Goal: Navigation & Orientation: Understand site structure

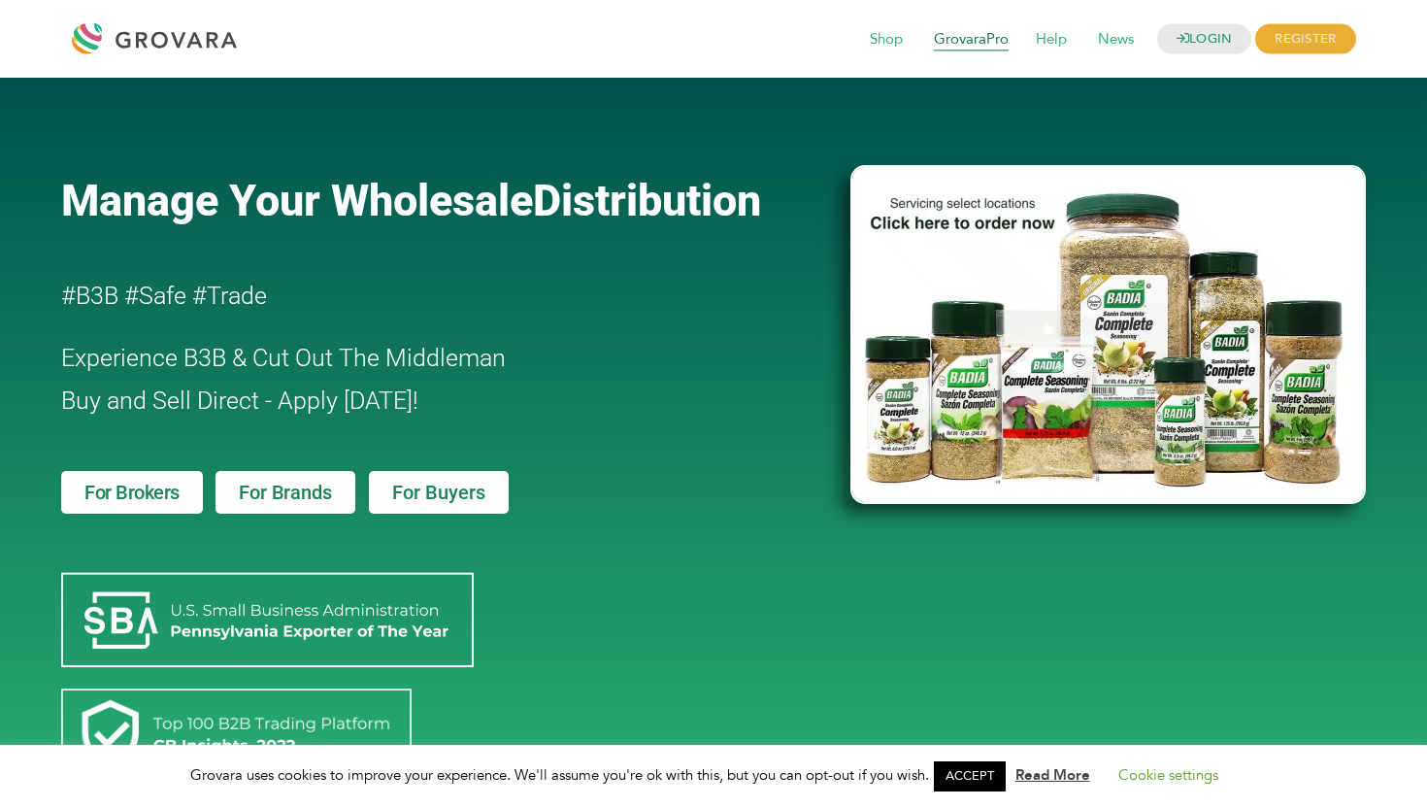
click at [968, 39] on span "GrovaraPro" at bounding box center [971, 39] width 102 height 37
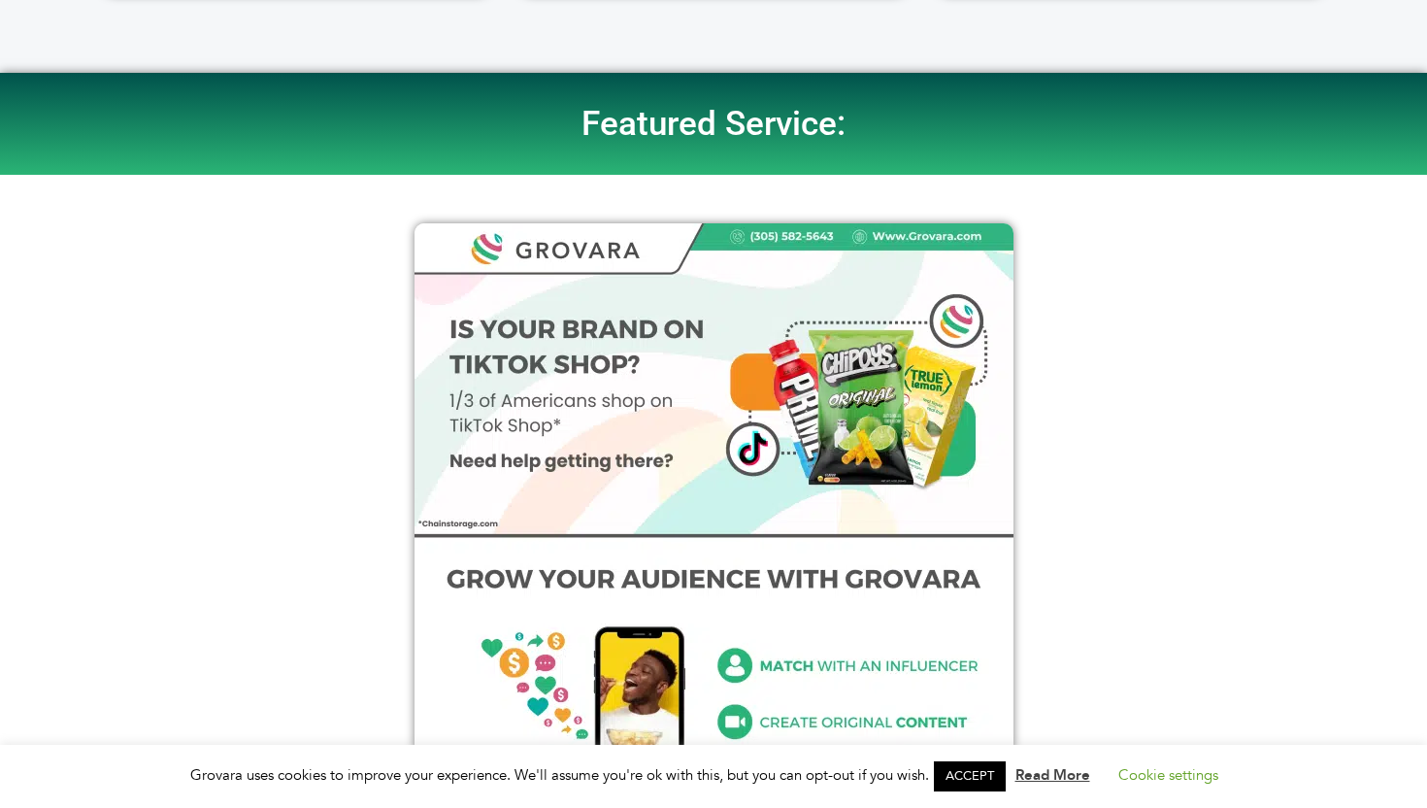
scroll to position [338, 0]
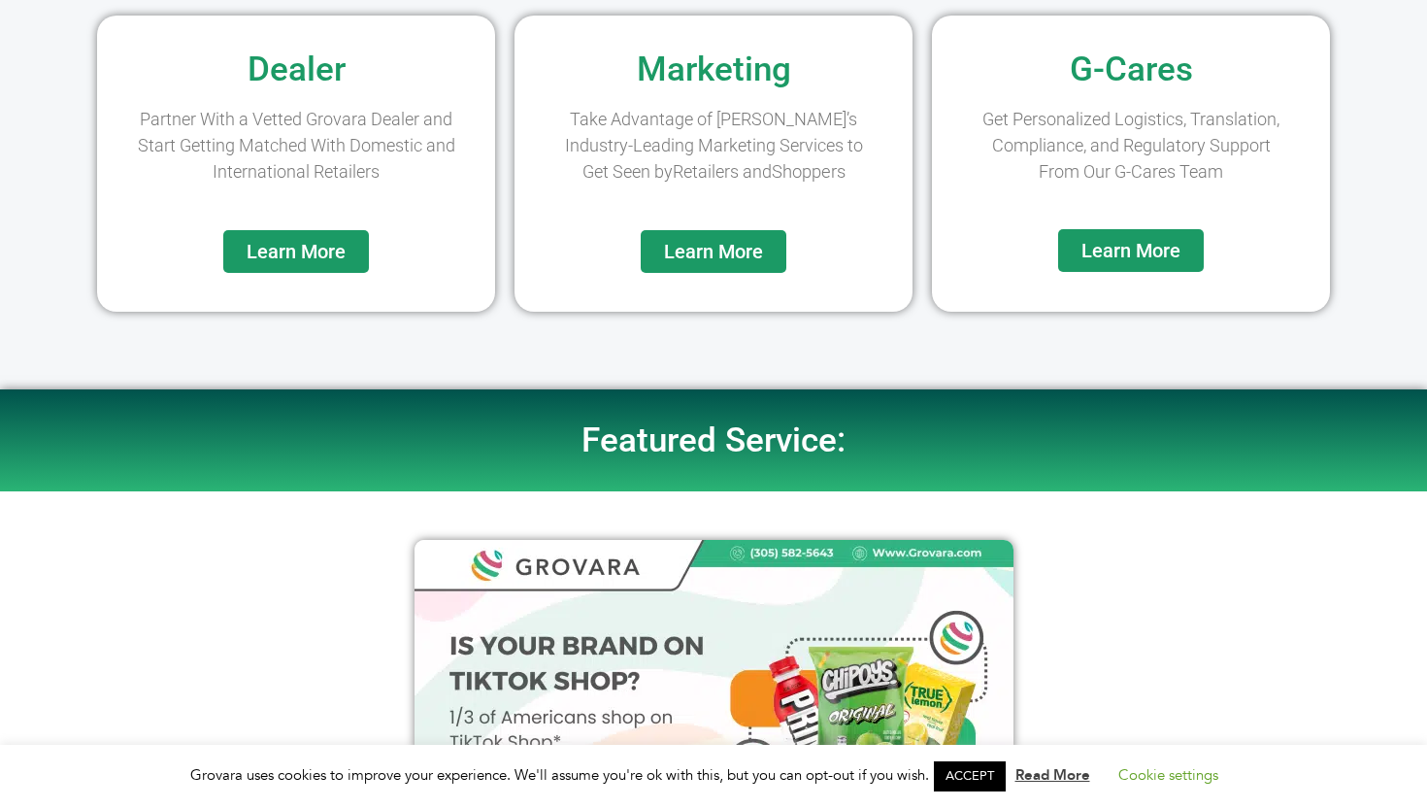
click at [354, 241] on link "Learn More" at bounding box center [296, 251] width 146 height 43
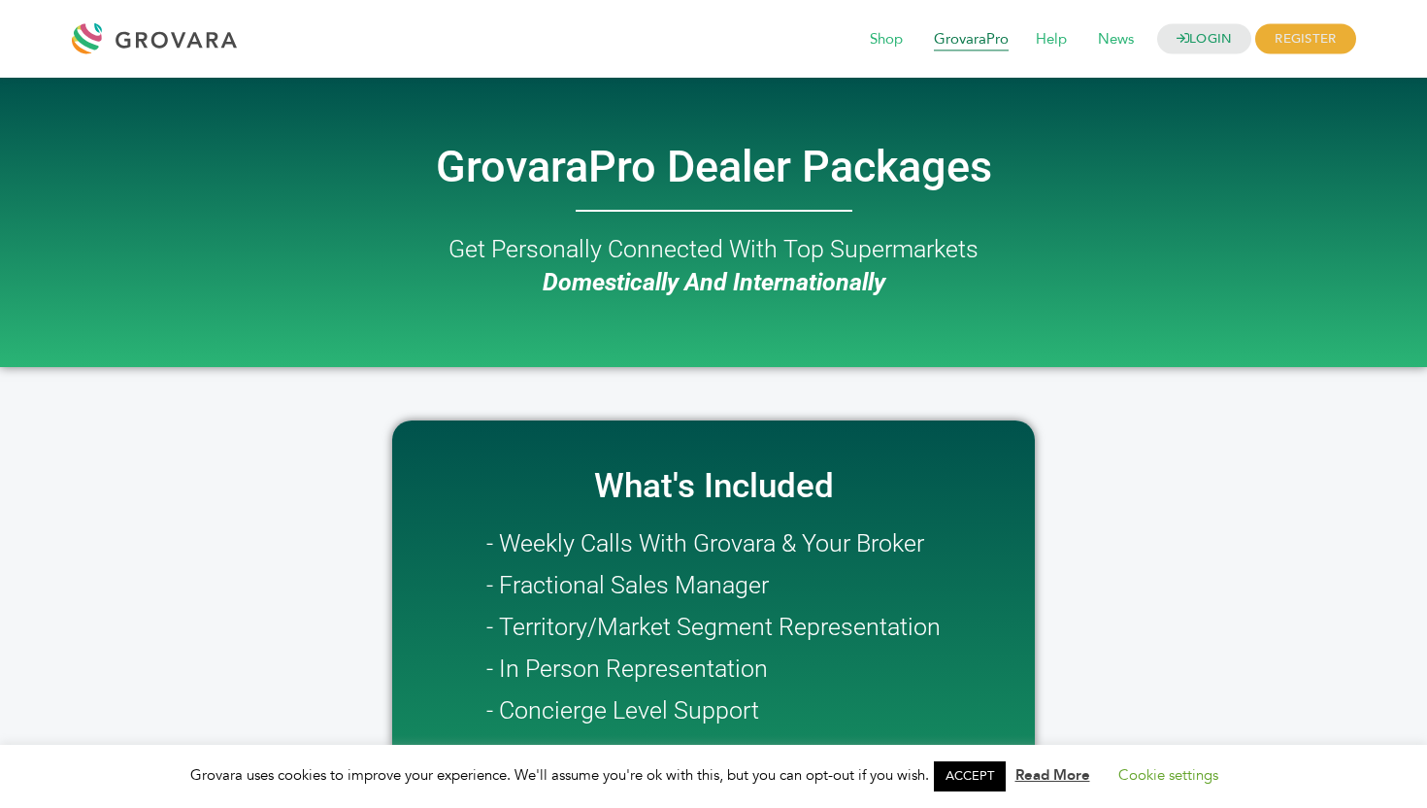
click at [959, 34] on span "GrovaraPro" at bounding box center [971, 39] width 102 height 37
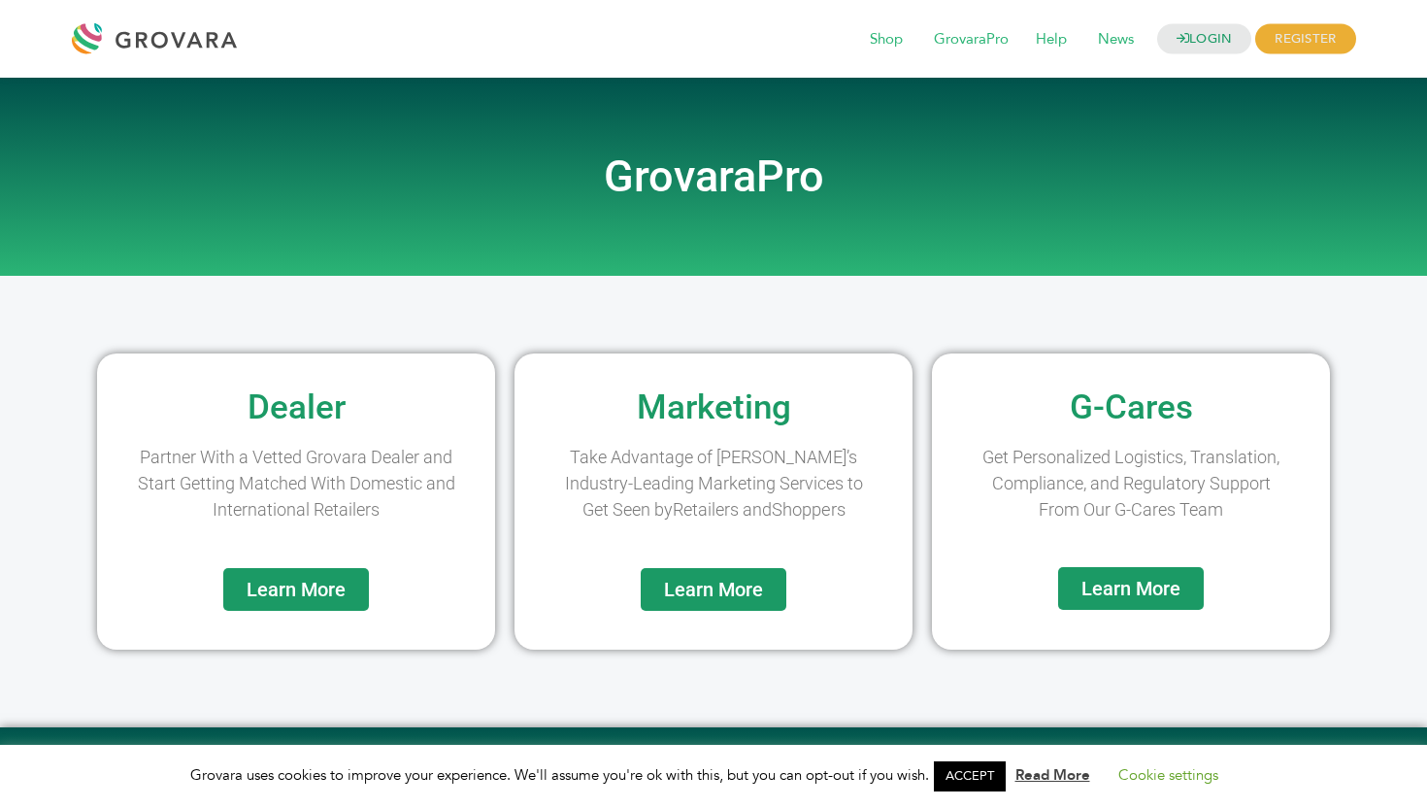
click at [768, 592] on link "Learn More" at bounding box center [714, 589] width 146 height 43
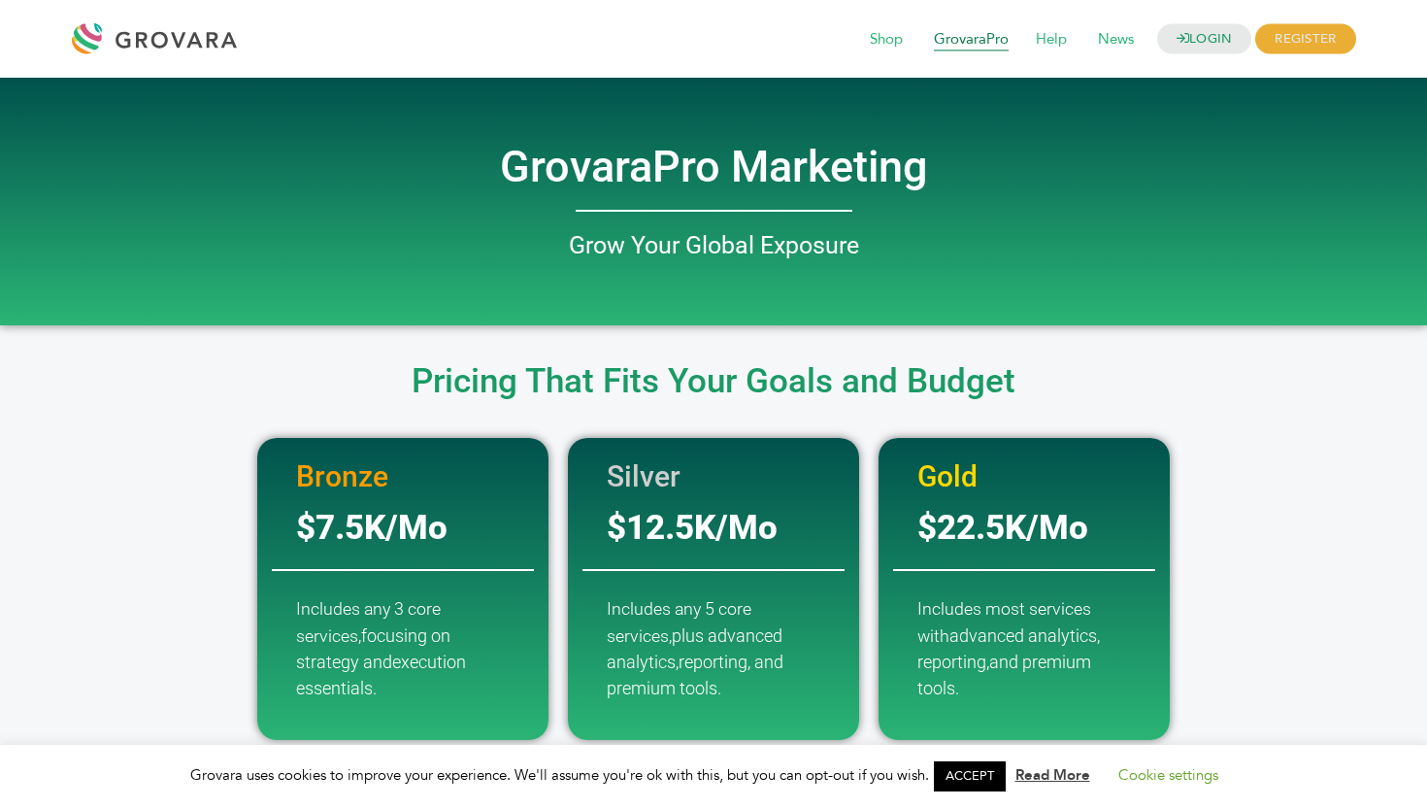
click at [989, 47] on span "GrovaraPro" at bounding box center [971, 39] width 102 height 37
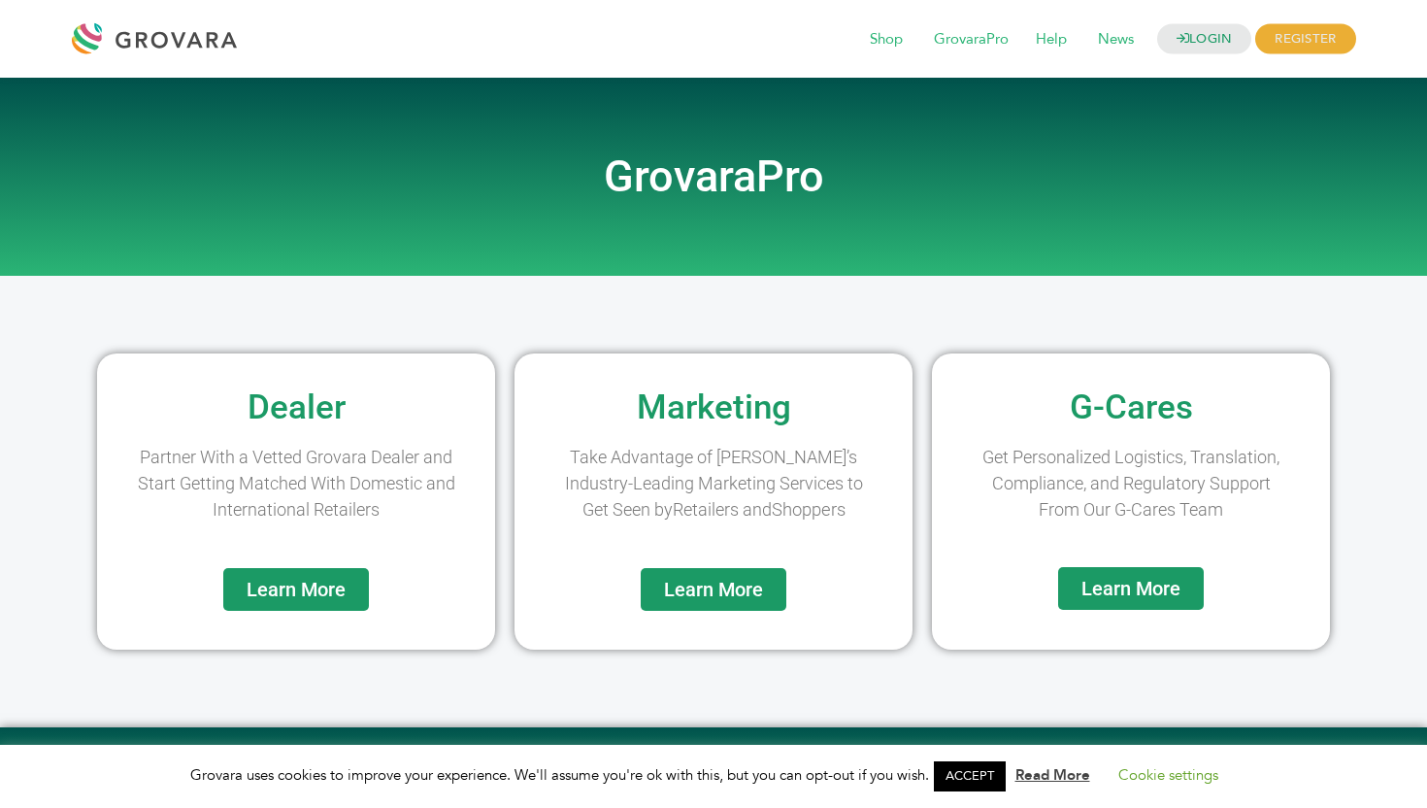
click at [1108, 587] on span "Learn More" at bounding box center [1130, 588] width 99 height 19
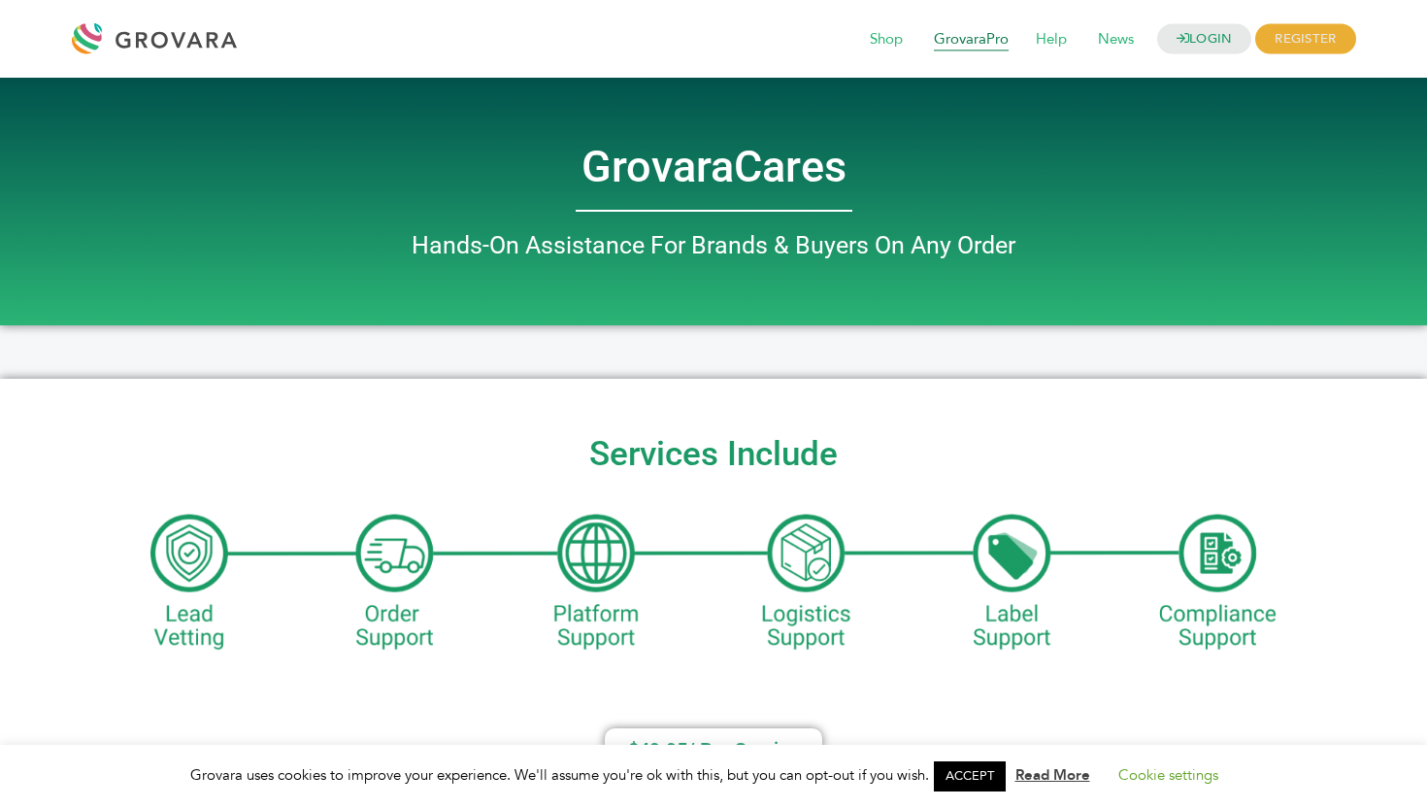
click at [952, 42] on span "GrovaraPro" at bounding box center [971, 39] width 102 height 37
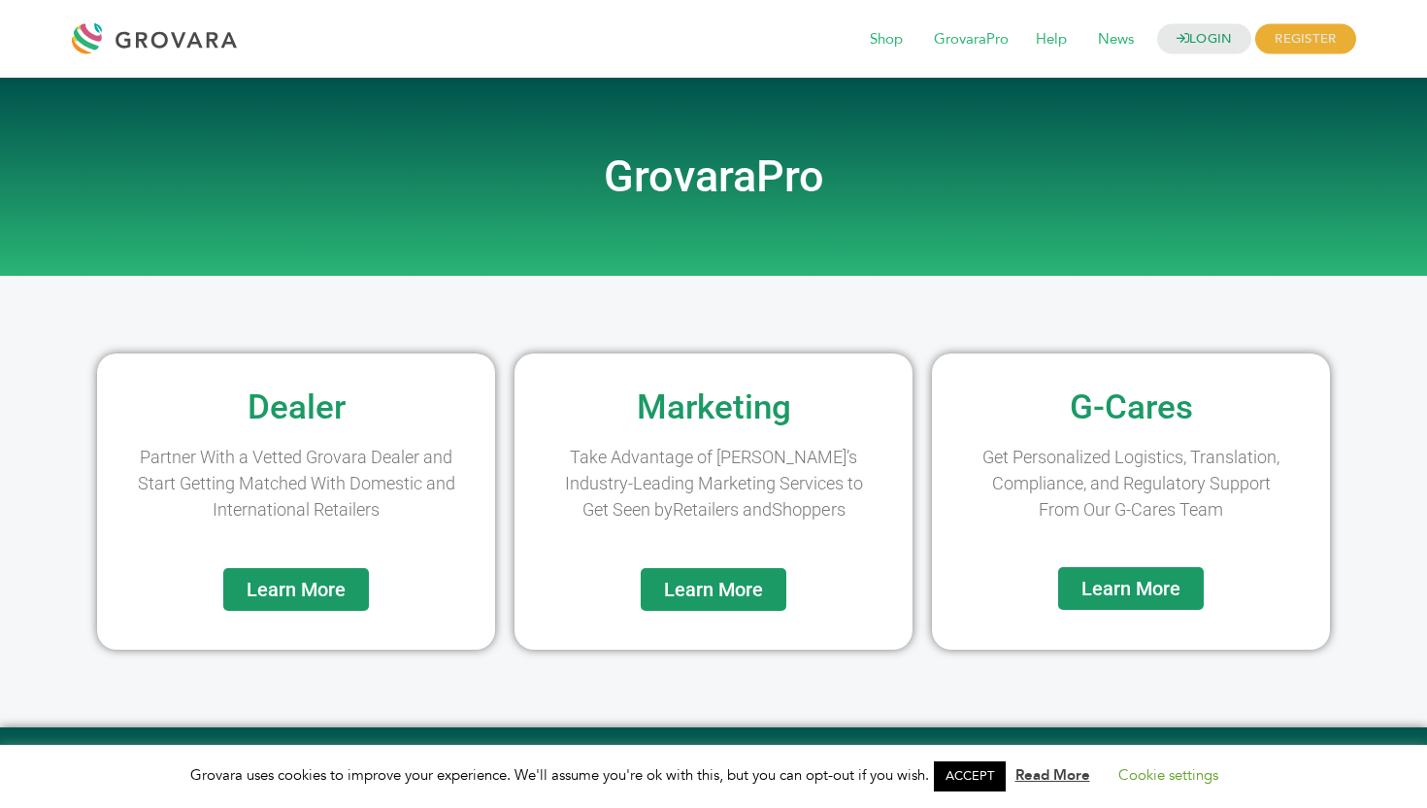
click at [723, 563] on div "Learn More" at bounding box center [713, 599] width 379 height 82
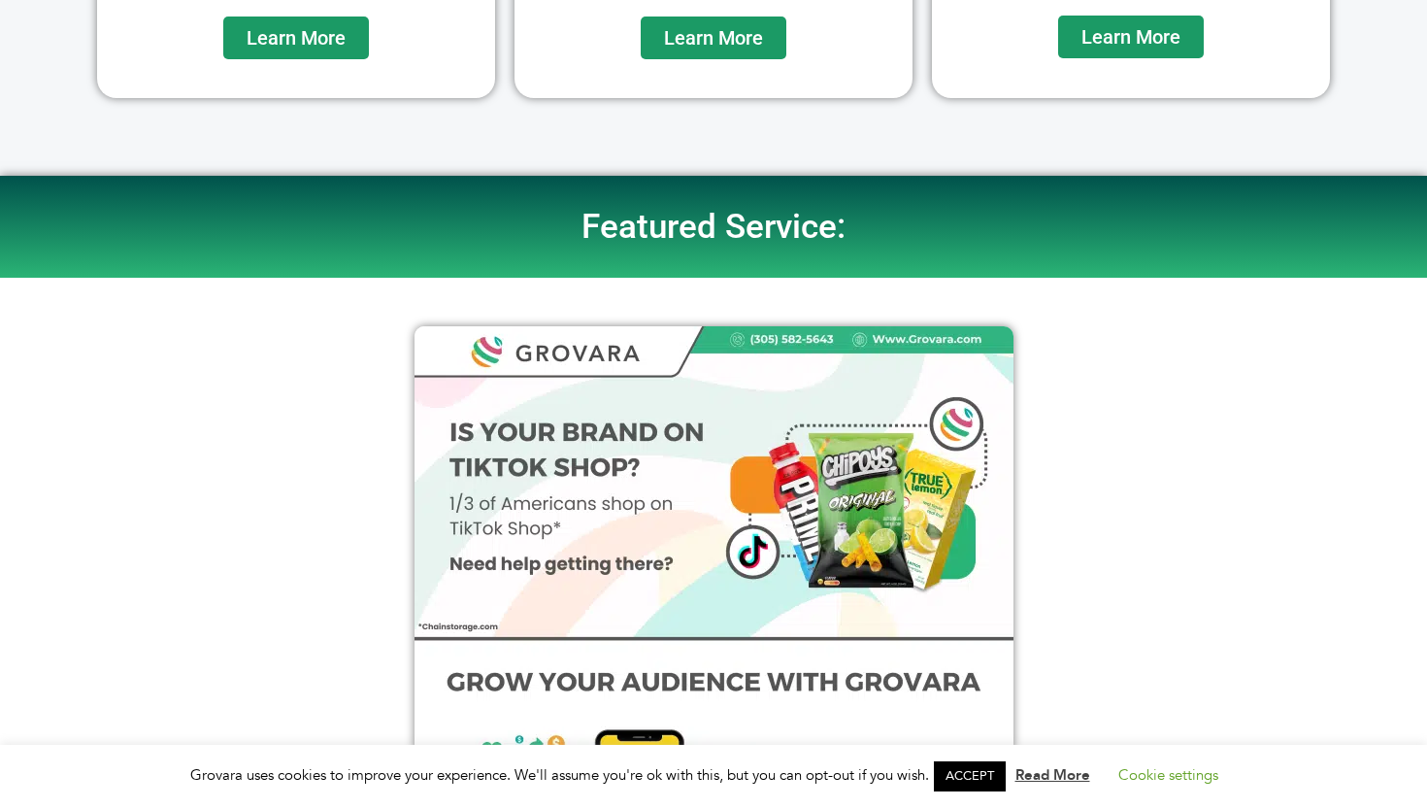
scroll to position [188, 0]
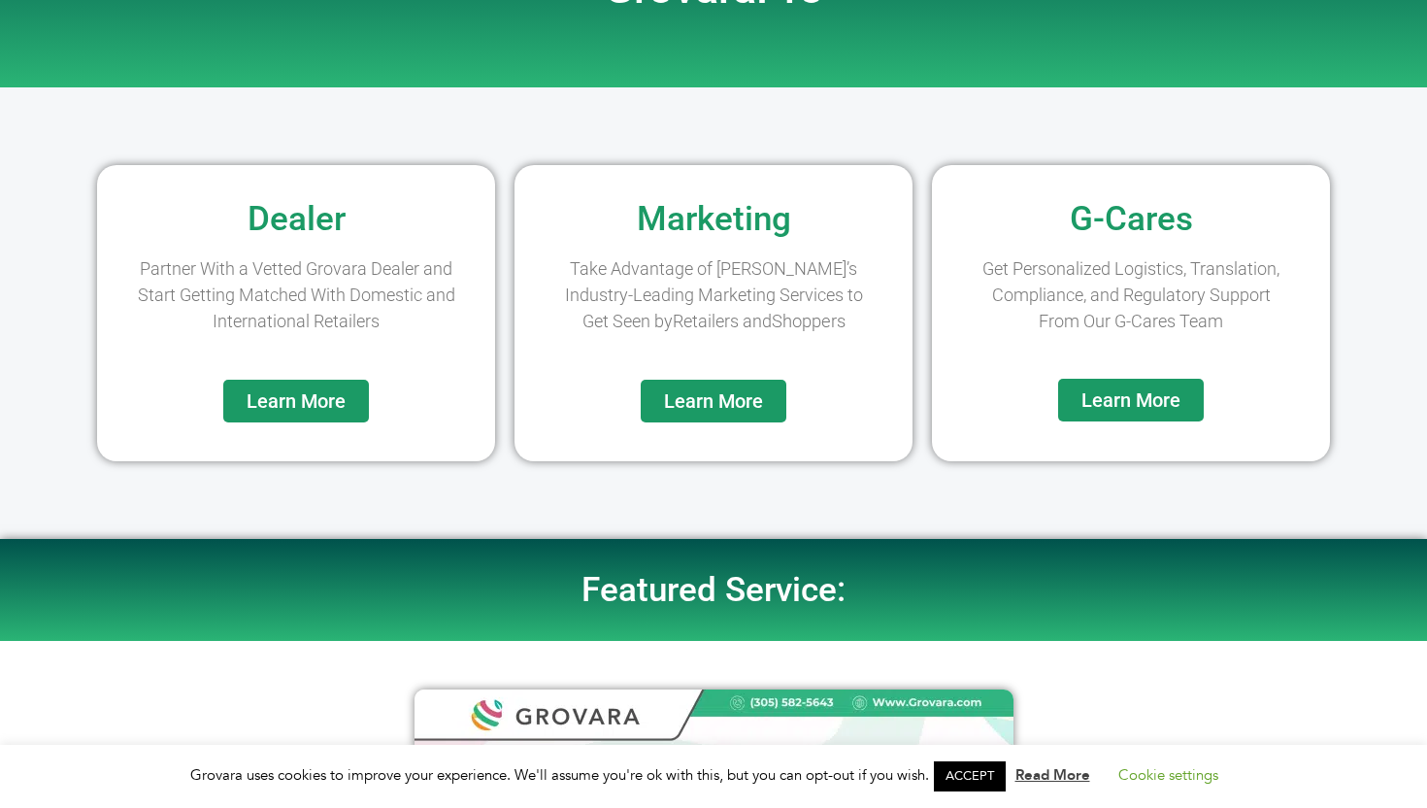
click at [696, 400] on span "Learn More" at bounding box center [713, 400] width 99 height 19
